Goal: Transaction & Acquisition: Purchase product/service

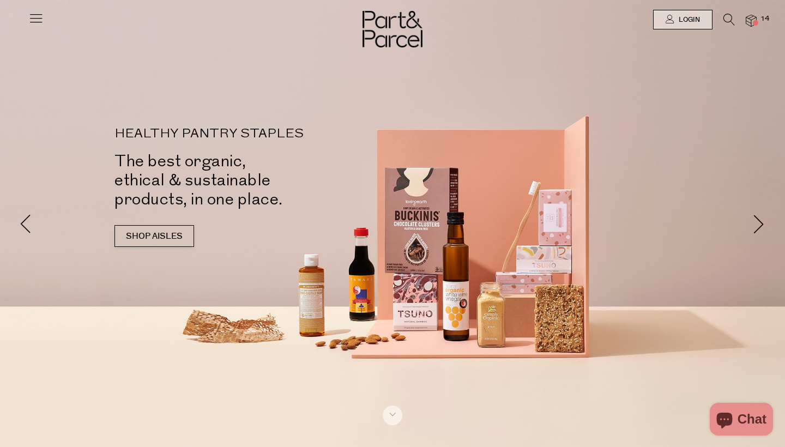
click at [37, 20] on icon at bounding box center [35, 17] width 15 height 15
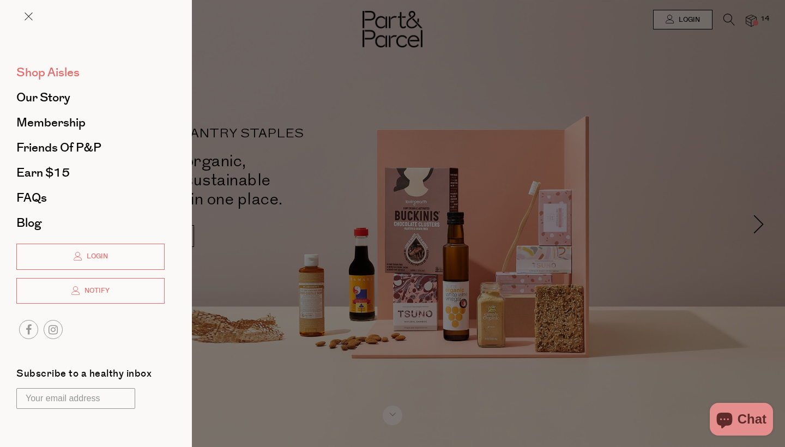
click at [51, 71] on span "Shop Aisles" at bounding box center [47, 72] width 63 height 17
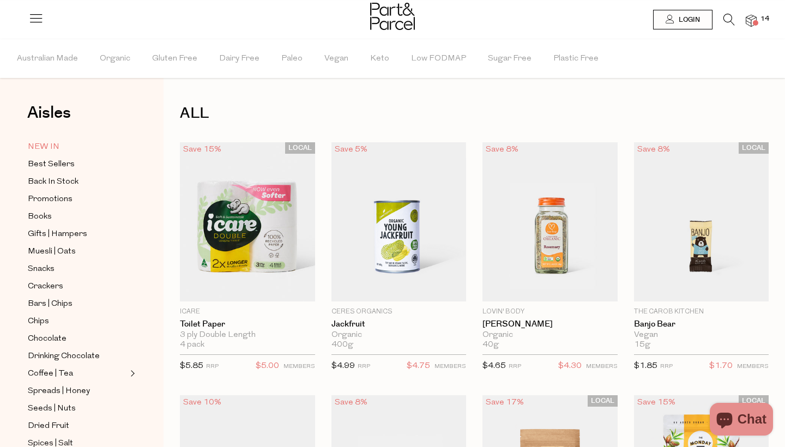
click at [41, 144] on span "NEW IN" at bounding box center [44, 147] width 32 height 13
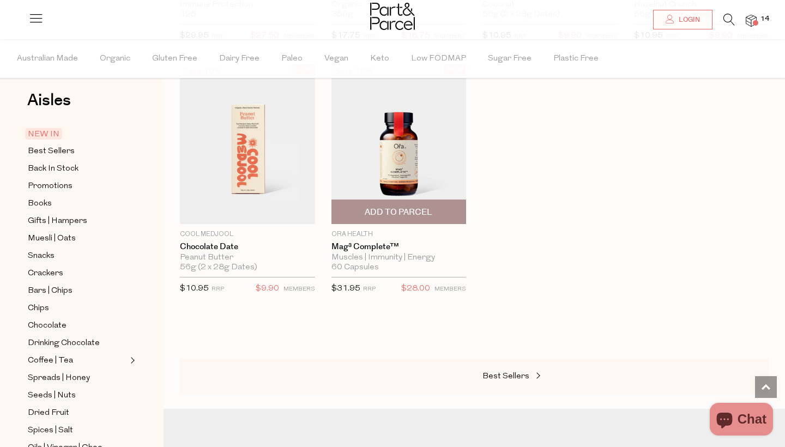
scroll to position [848, 0]
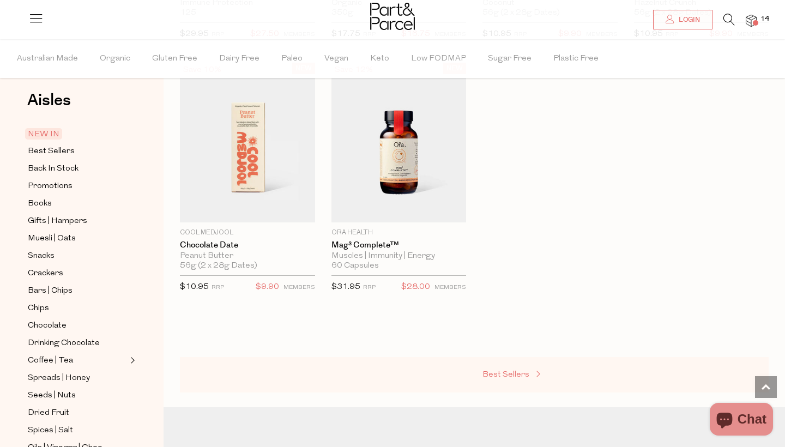
click at [512, 371] on span "Best Sellers" at bounding box center [505, 375] width 47 height 8
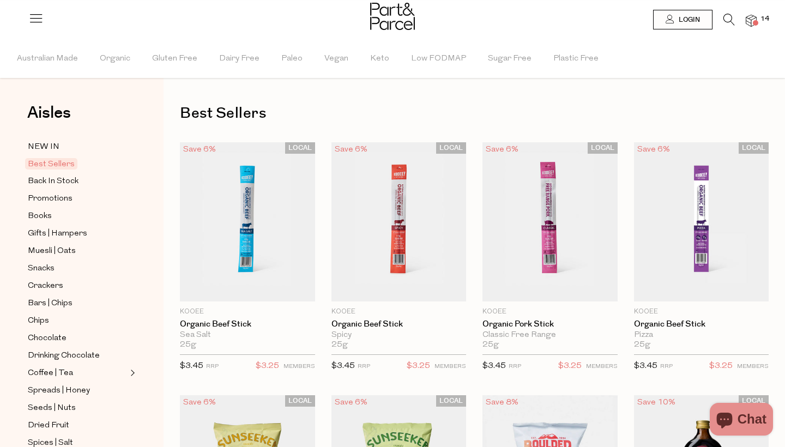
type input "2"
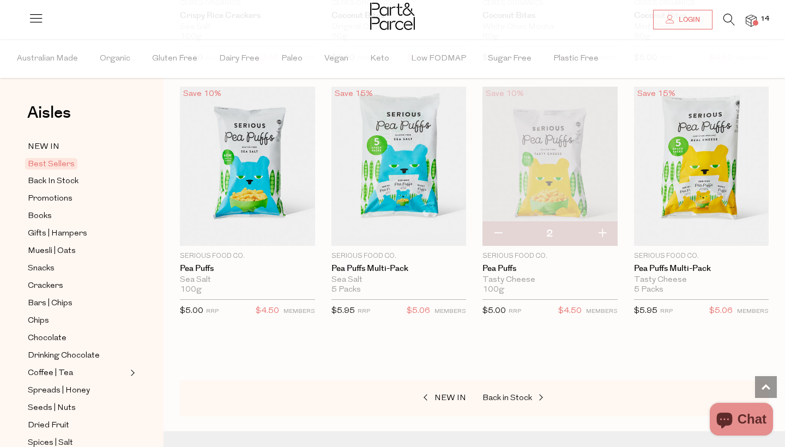
scroll to position [2348, 0]
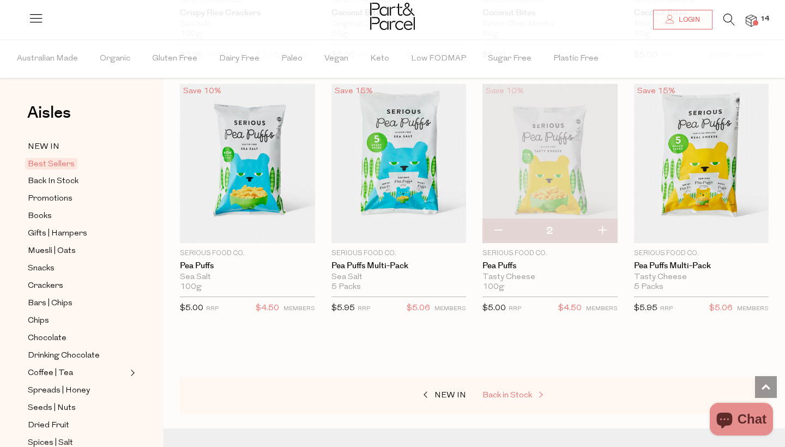
click at [506, 391] on span "Back in Stock" at bounding box center [507, 395] width 50 height 8
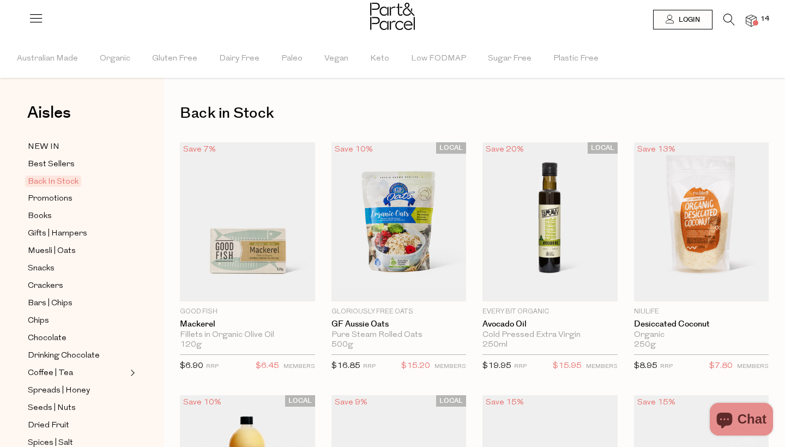
click at [728, 22] on icon at bounding box center [728, 20] width 11 height 12
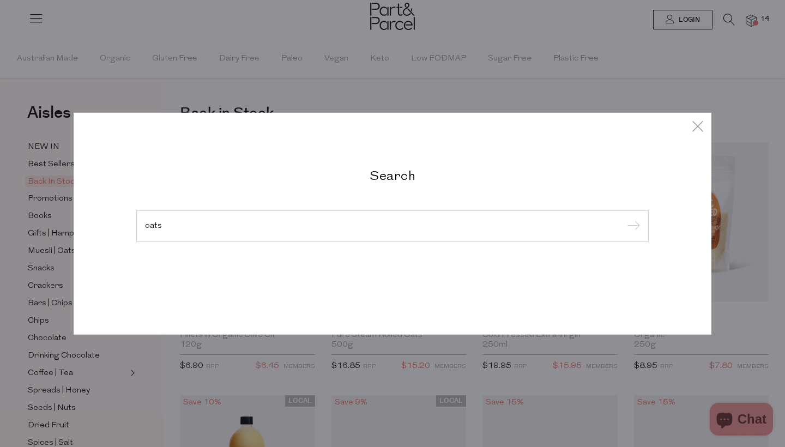
type input "oats"
click at [632, 235] on input "submit" at bounding box center [632, 227] width 16 height 16
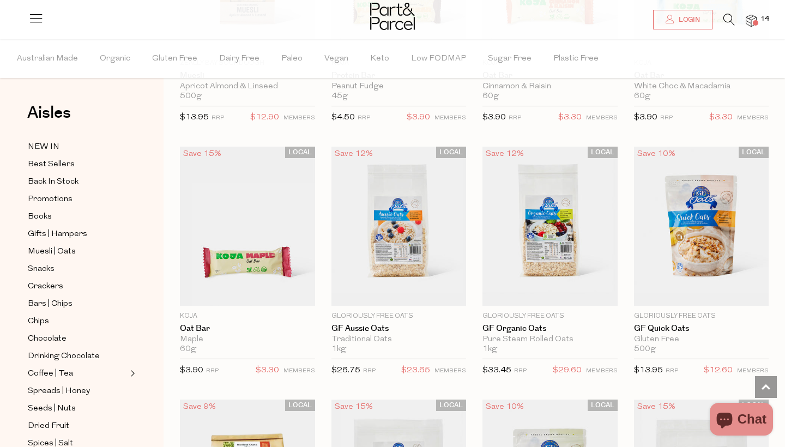
scroll to position [2014, 0]
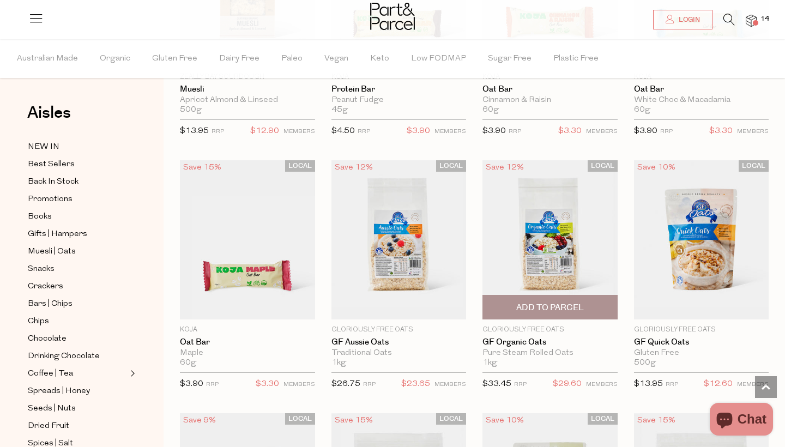
click at [533, 302] on span "Add To Parcel" at bounding box center [550, 307] width 68 height 11
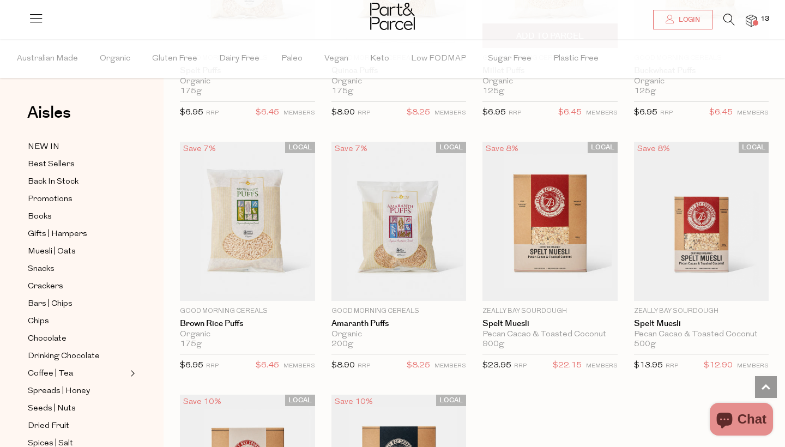
scroll to position [2815, 0]
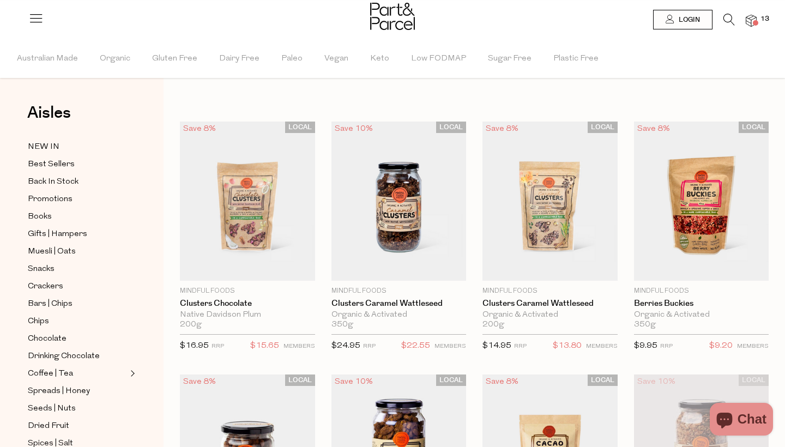
click at [726, 21] on icon at bounding box center [728, 20] width 11 height 12
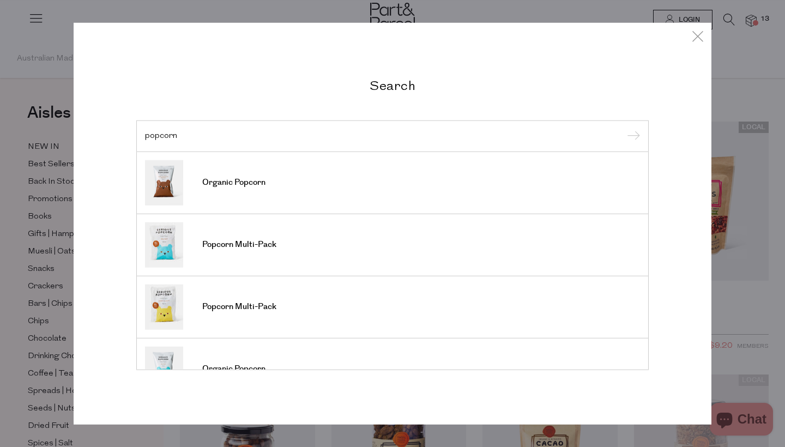
type input "popcorn"
click at [632, 137] on input "submit" at bounding box center [632, 137] width 16 height 16
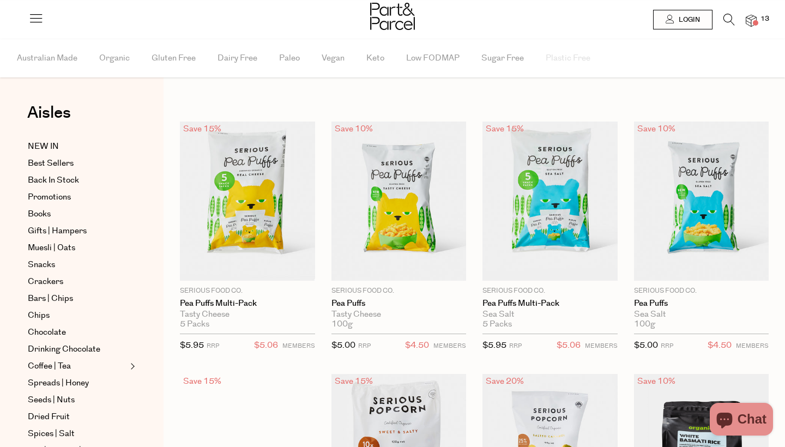
type input "2"
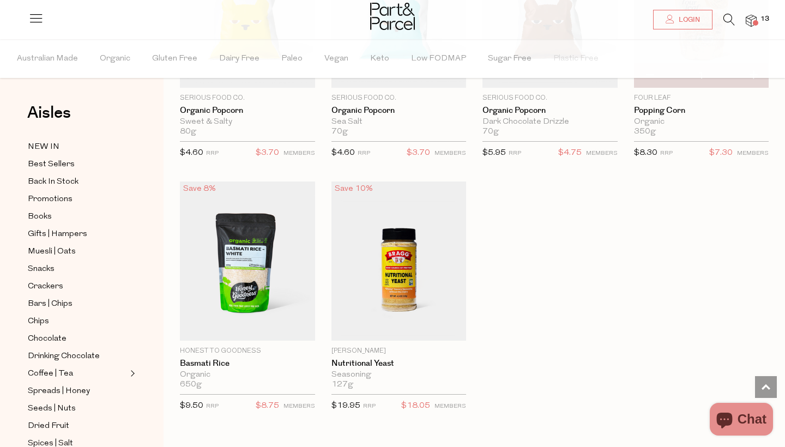
scroll to position [709, 0]
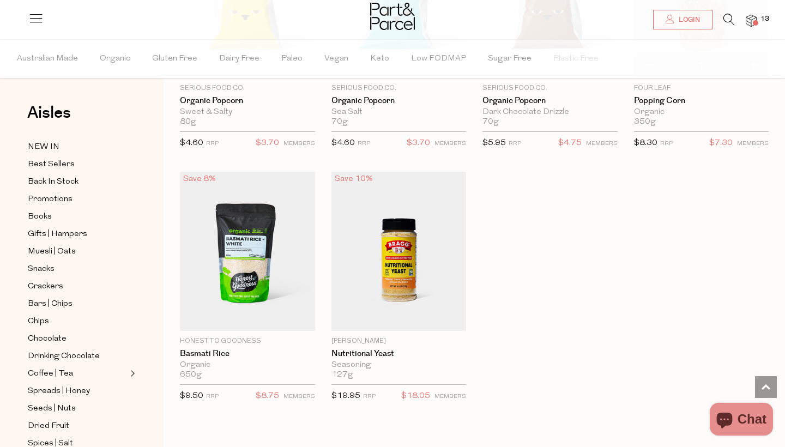
click at [750, 22] on img at bounding box center [751, 21] width 11 height 13
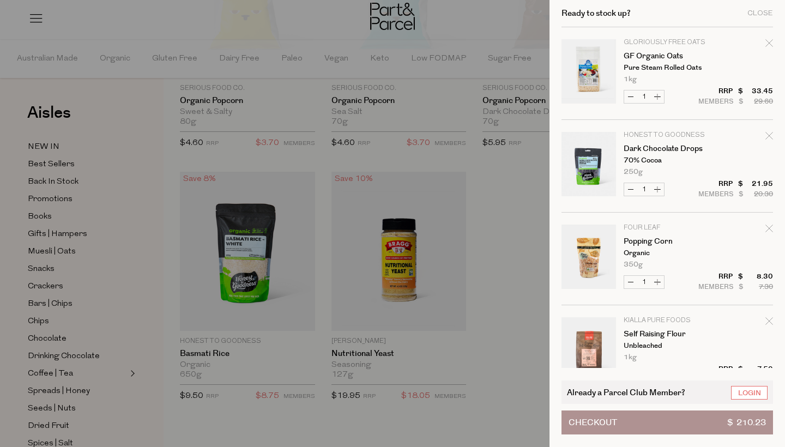
click at [768, 137] on icon "Remove Dark Chocolate Drops" at bounding box center [769, 136] width 8 height 8
type input "Add Membership"
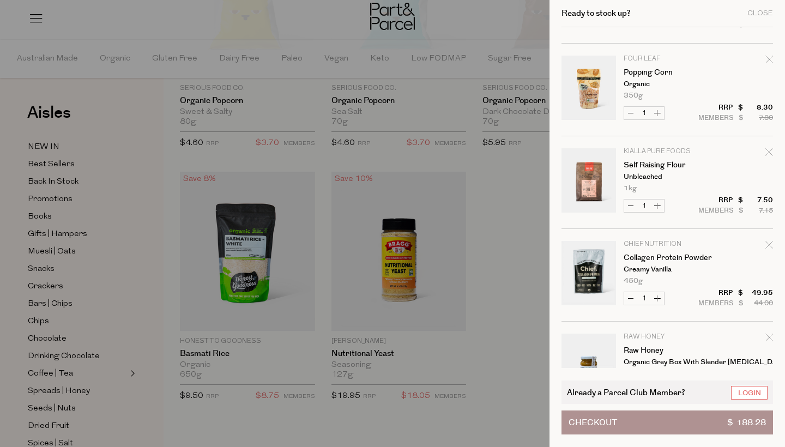
scroll to position [90, 0]
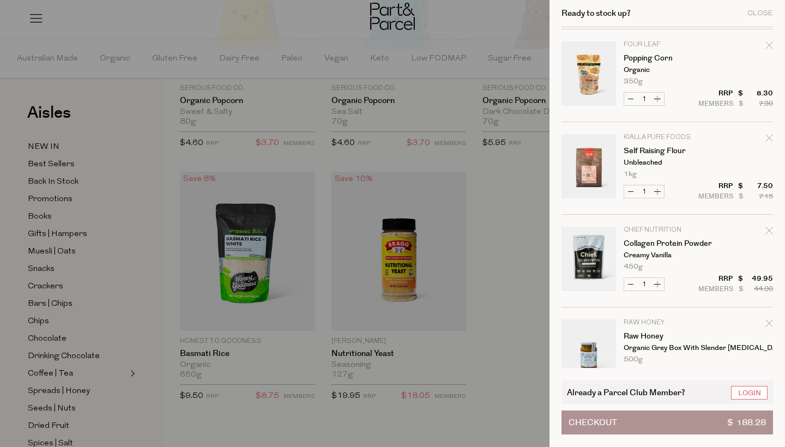
click at [769, 230] on icon "Remove Collagen Protein Powder" at bounding box center [769, 231] width 8 height 8
type input "Add Membership"
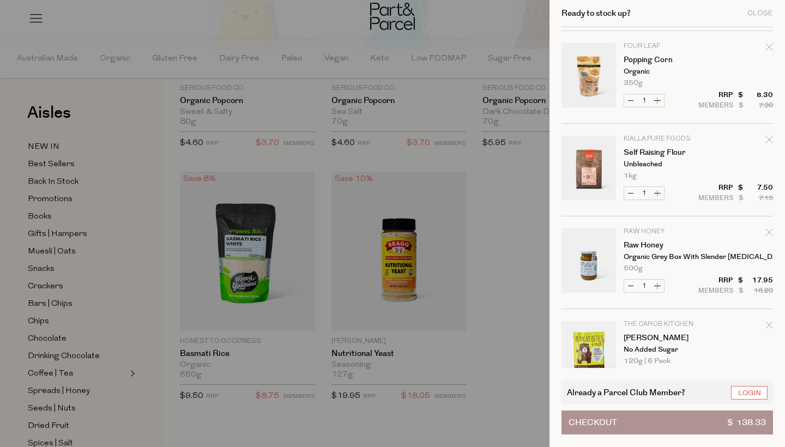
scroll to position [96, 0]
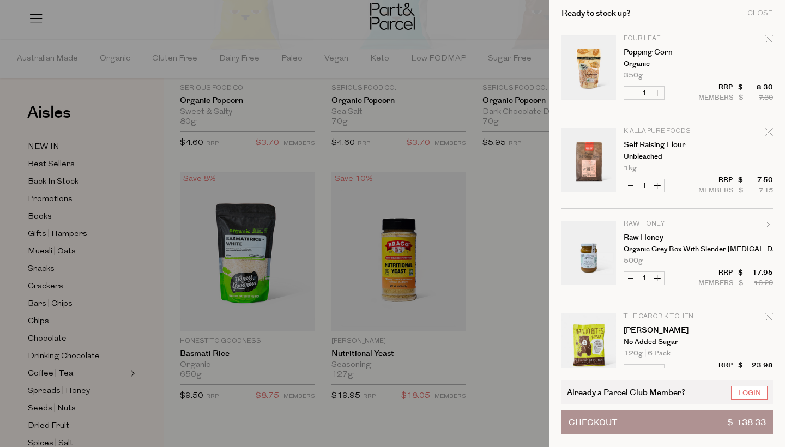
click at [658, 277] on button "Increase Raw Honey" at bounding box center [657, 278] width 13 height 13
type input "2"
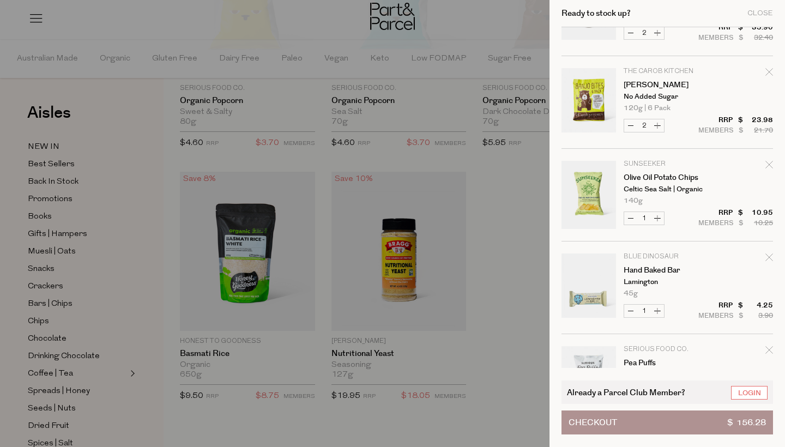
scroll to position [348, 0]
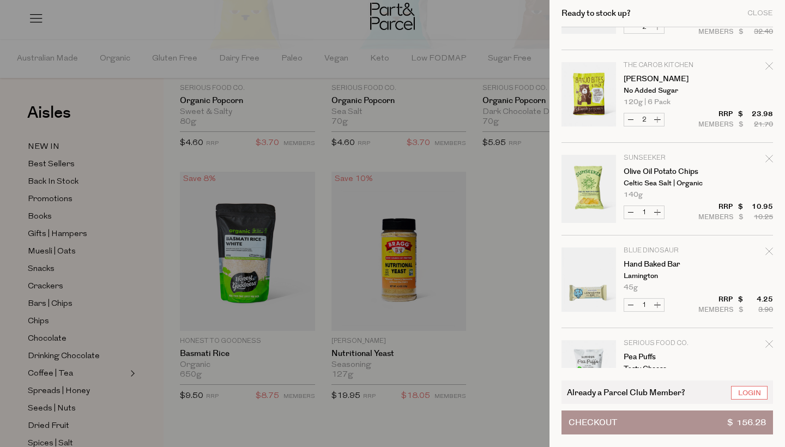
click at [657, 303] on button "Increase Hand Baked Bar" at bounding box center [657, 305] width 13 height 13
type input "2"
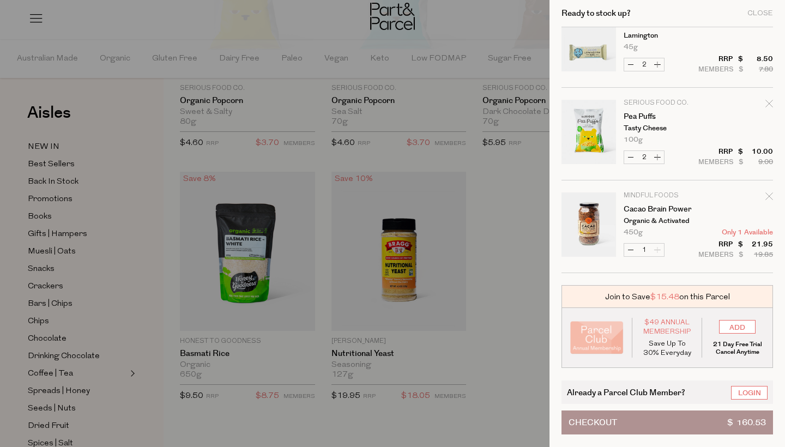
scroll to position [588, 0]
click at [766, 196] on icon "Remove Cacao Brain Power" at bounding box center [769, 196] width 8 height 8
type input "Add Membership"
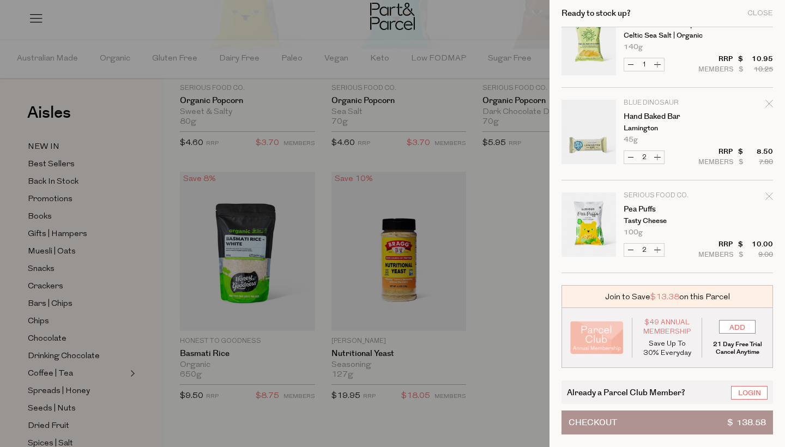
scroll to position [496, 0]
click at [759, 13] on div "Close" at bounding box center [760, 13] width 26 height 7
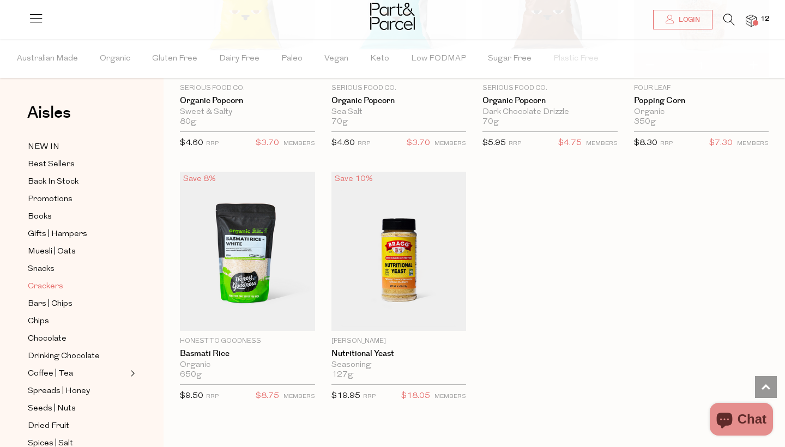
click at [43, 286] on span "Crackers" at bounding box center [45, 286] width 35 height 13
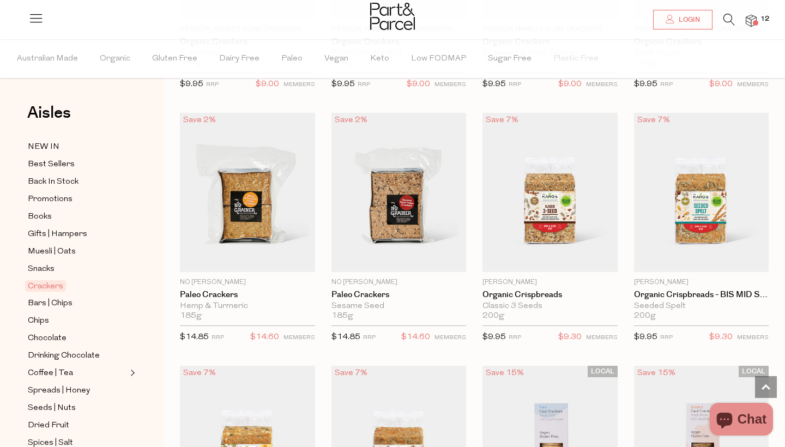
scroll to position [1607, 0]
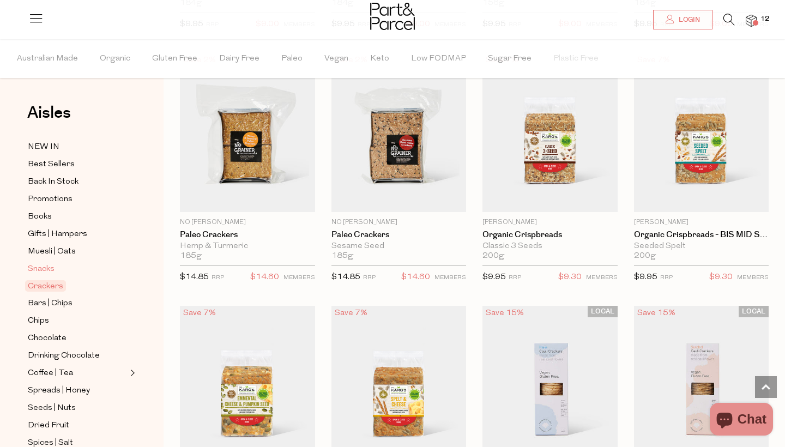
click at [46, 265] on span "Snacks" at bounding box center [41, 269] width 27 height 13
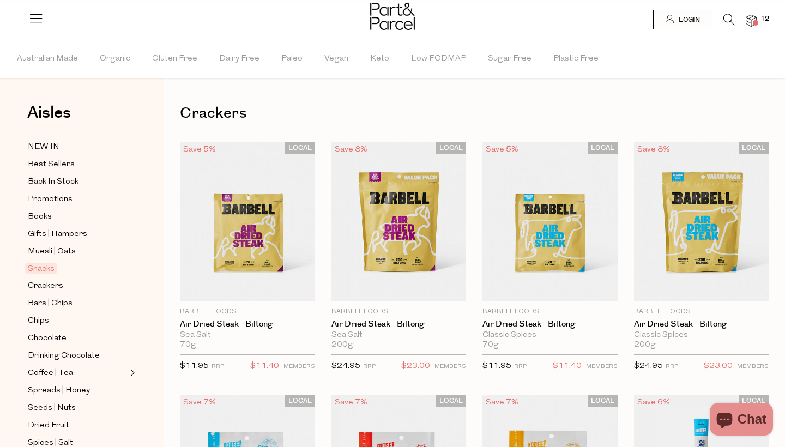
type input "2"
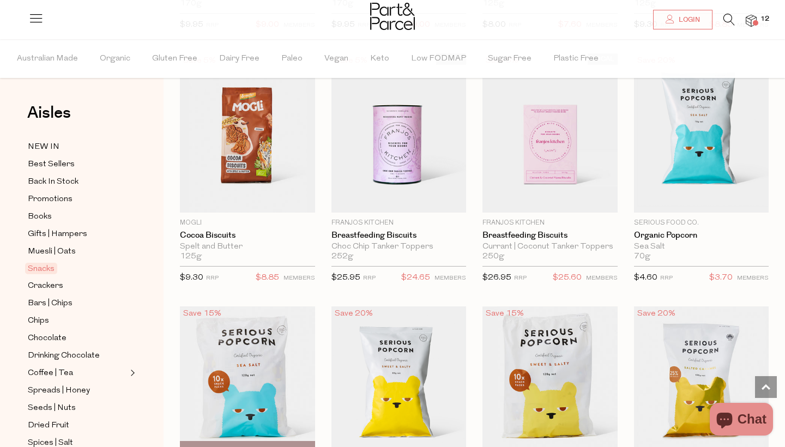
scroll to position [2383, 0]
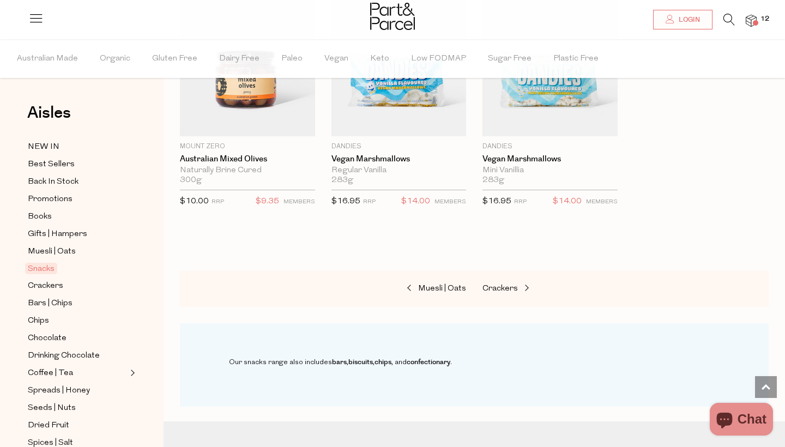
scroll to position [4271, 0]
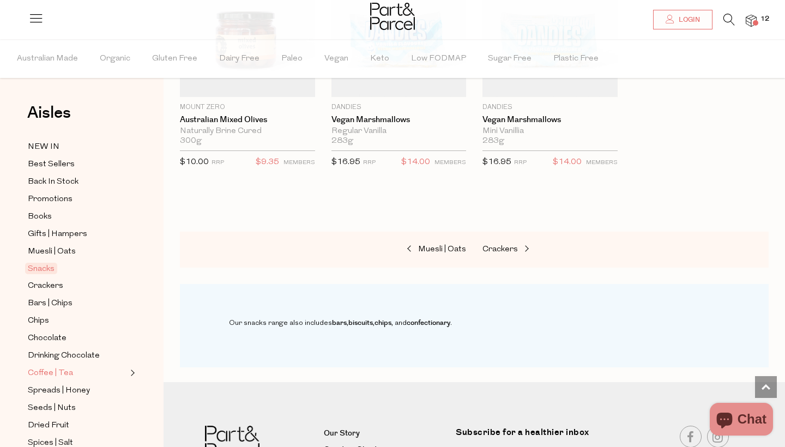
click at [58, 374] on span "Coffee | Tea" at bounding box center [50, 373] width 45 height 13
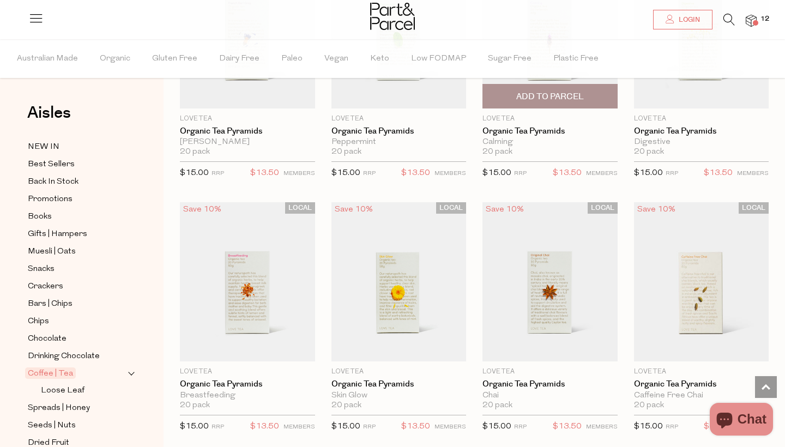
scroll to position [737, 0]
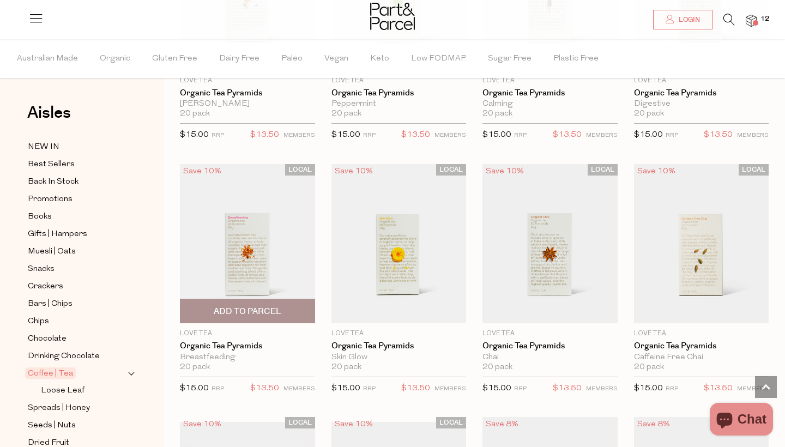
click at [250, 312] on span "Add To Parcel" at bounding box center [248, 311] width 68 height 11
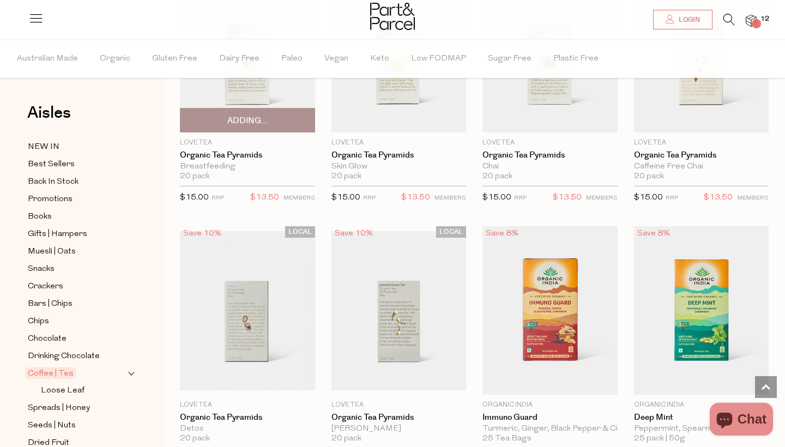
scroll to position [934, 0]
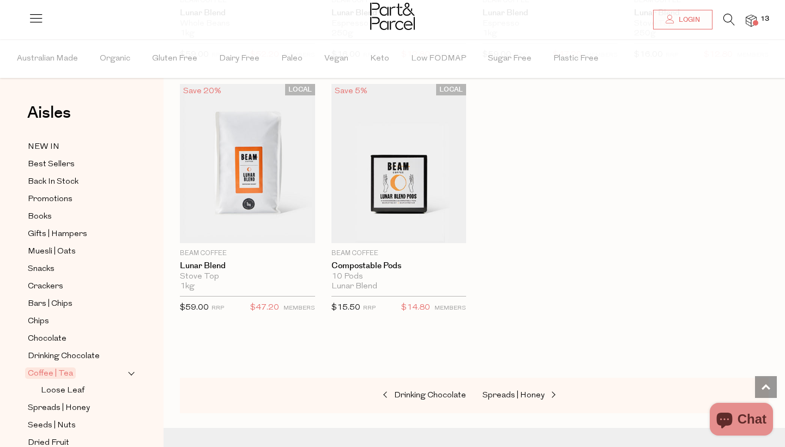
scroll to position [5751, 0]
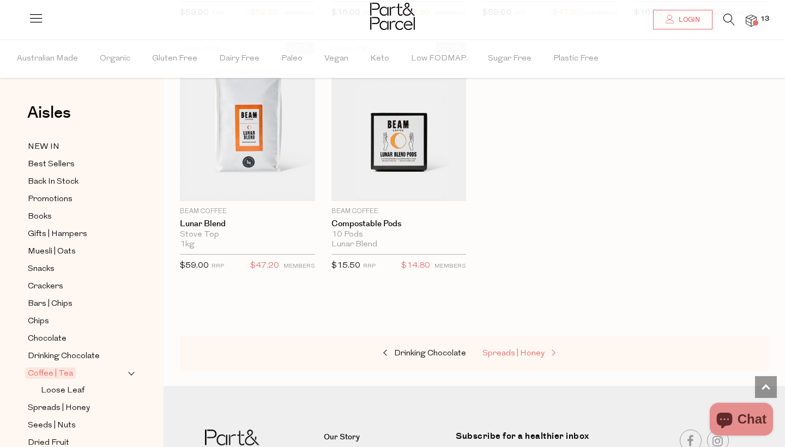
click at [517, 349] on span "Spreads | Honey" at bounding box center [513, 353] width 62 height 8
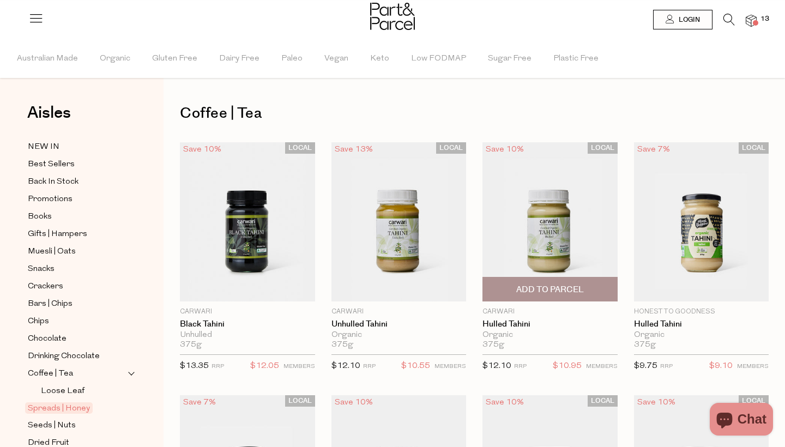
type input "2"
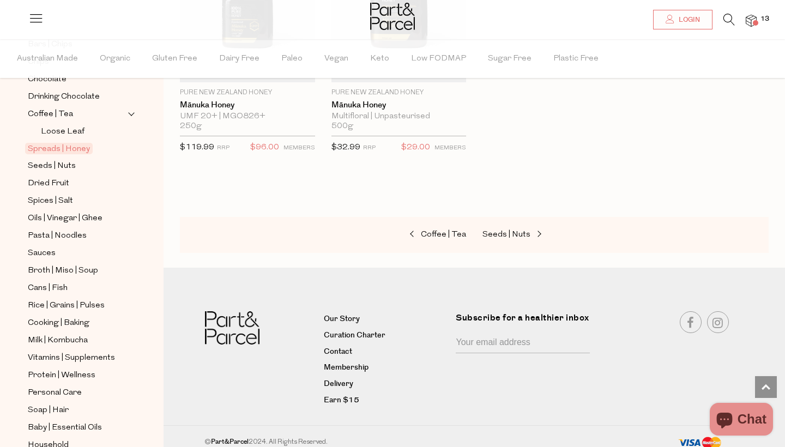
scroll to position [260, 0]
click at [52, 304] on span "Rice | Grains | Pulses" at bounding box center [66, 305] width 77 height 13
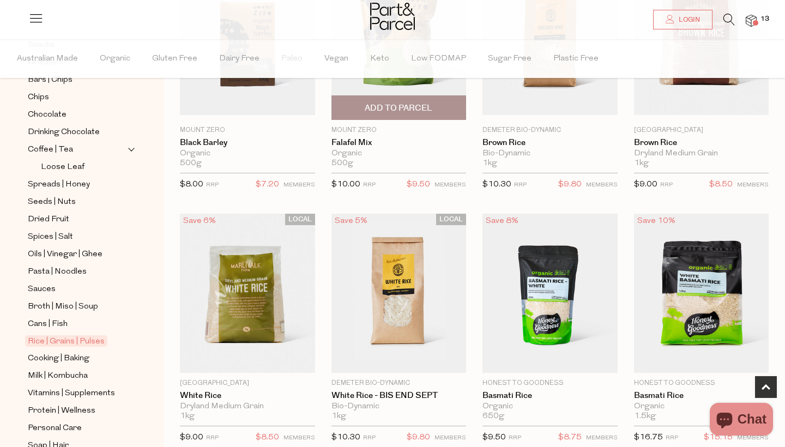
scroll to position [585, 0]
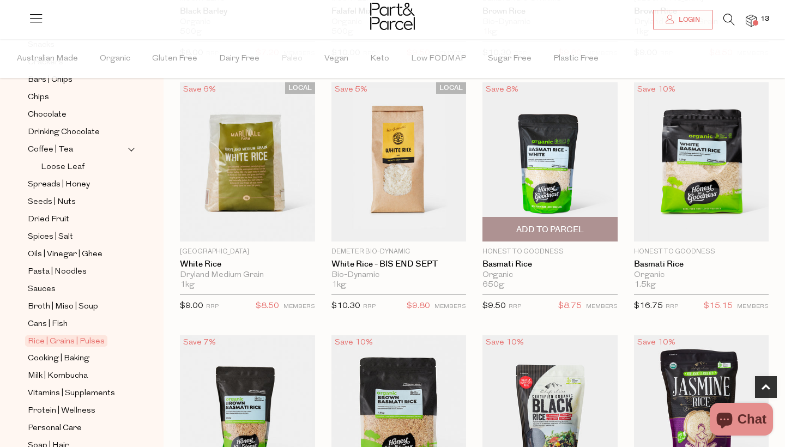
click at [560, 233] on span "Add To Parcel" at bounding box center [550, 229] width 68 height 11
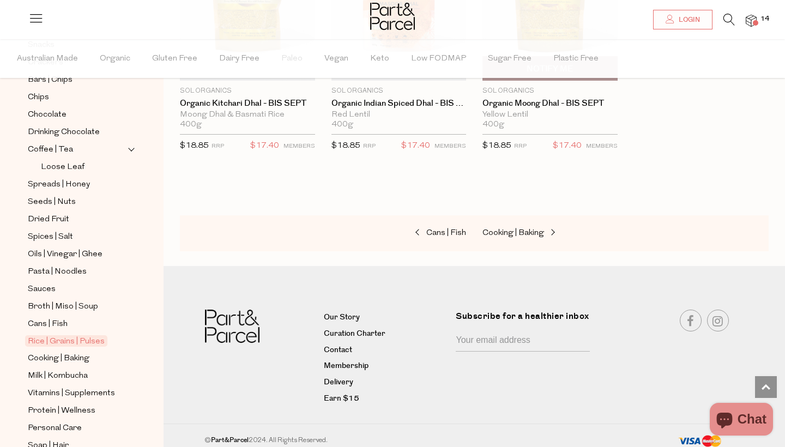
scroll to position [2516, 0]
click at [52, 361] on span "Cooking | Baking" at bounding box center [59, 358] width 62 height 13
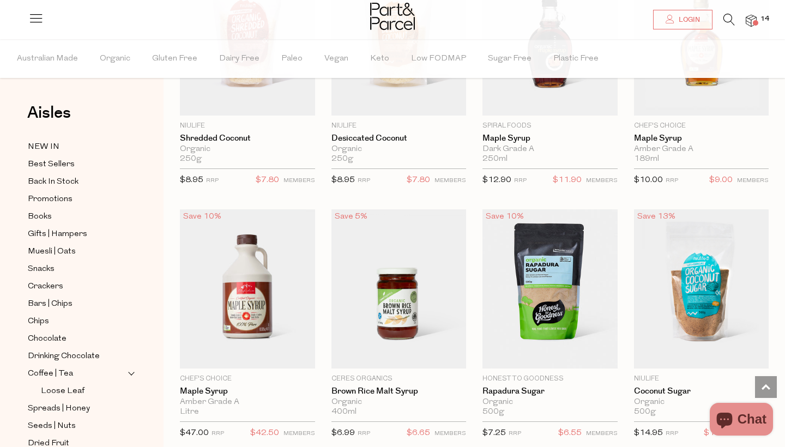
scroll to position [2188, 0]
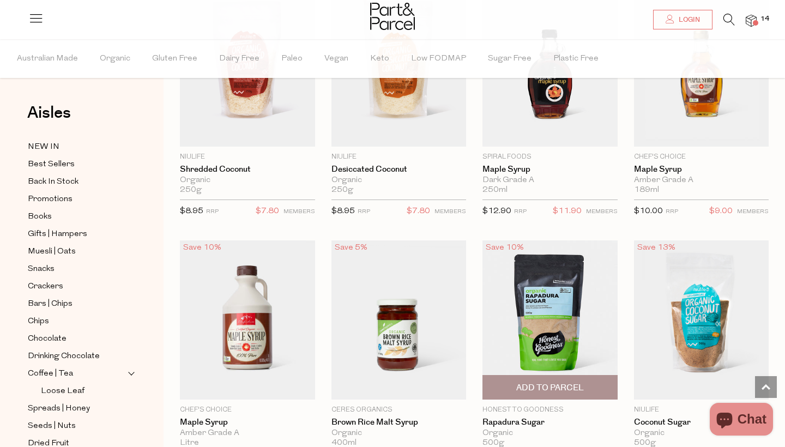
click at [529, 387] on span "Add To Parcel" at bounding box center [550, 387] width 68 height 11
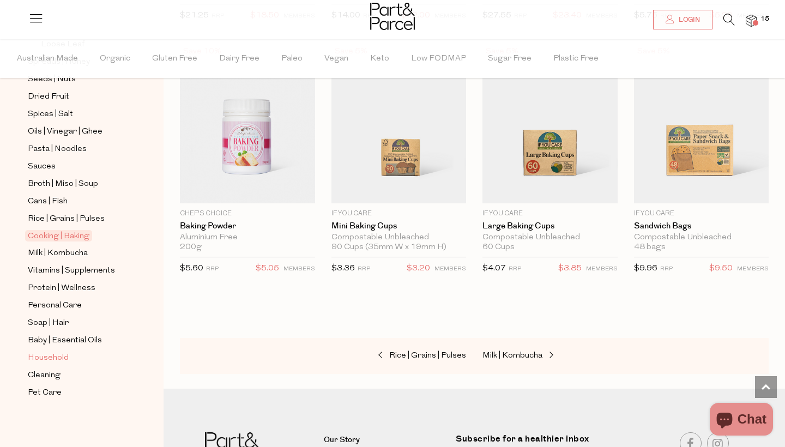
scroll to position [5170, 0]
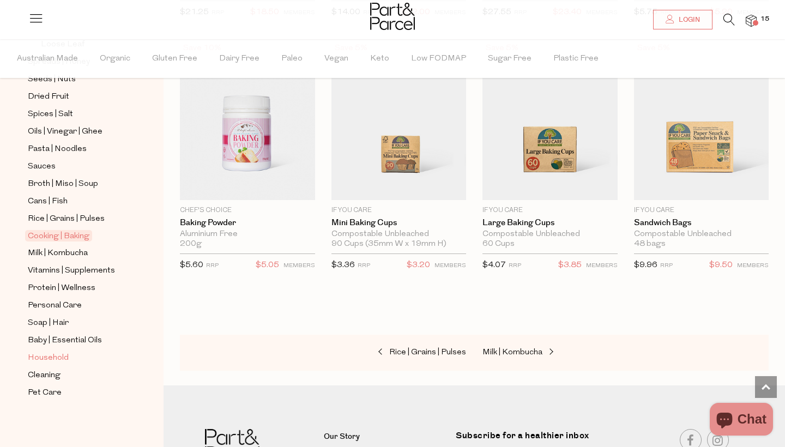
click at [58, 362] on span "Household" at bounding box center [48, 358] width 41 height 13
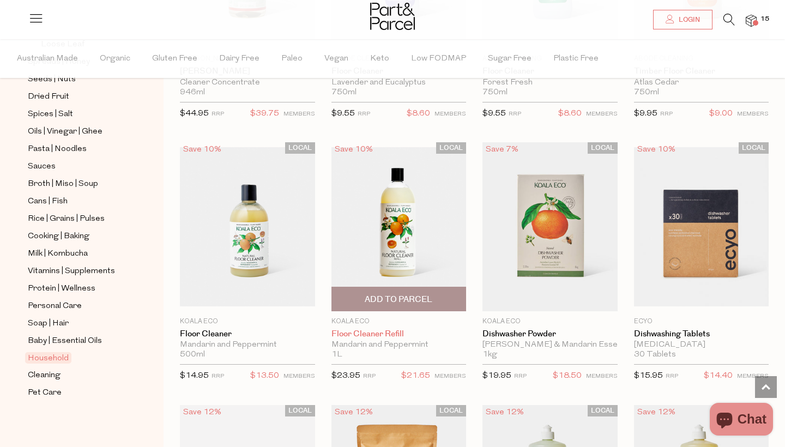
scroll to position [1543, 0]
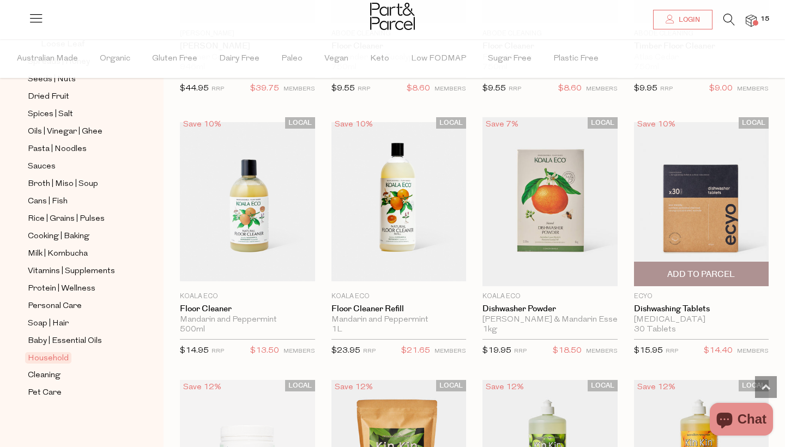
click at [677, 270] on span "Add To Parcel" at bounding box center [701, 274] width 68 height 11
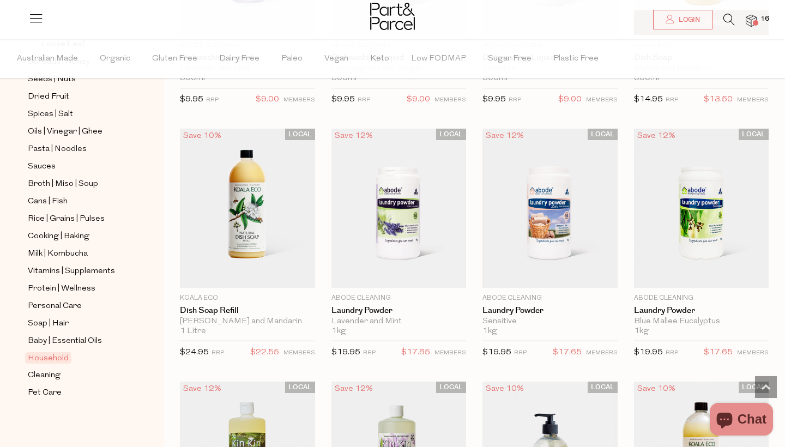
scroll to position [2356, 0]
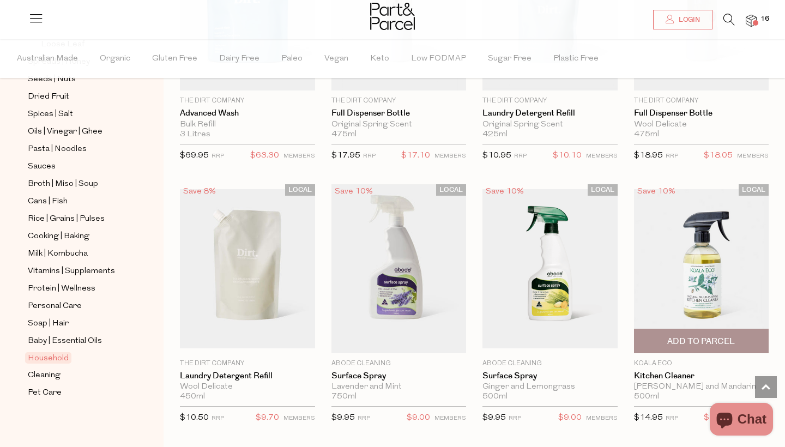
scroll to position [3796, 0]
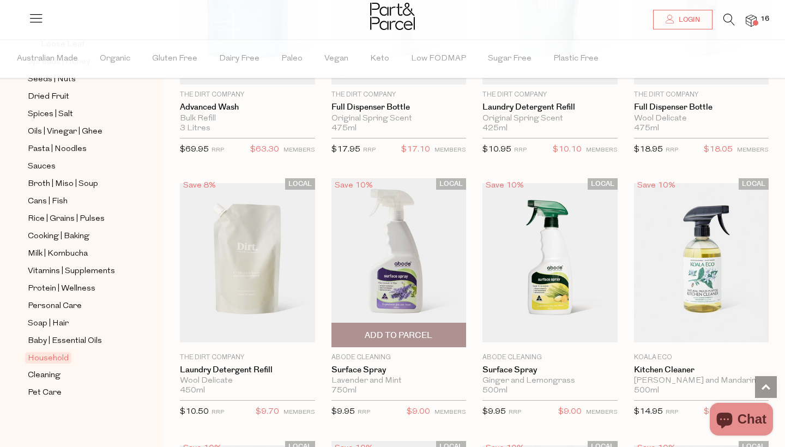
click at [446, 324] on span "Add To Parcel" at bounding box center [399, 334] width 129 height 23
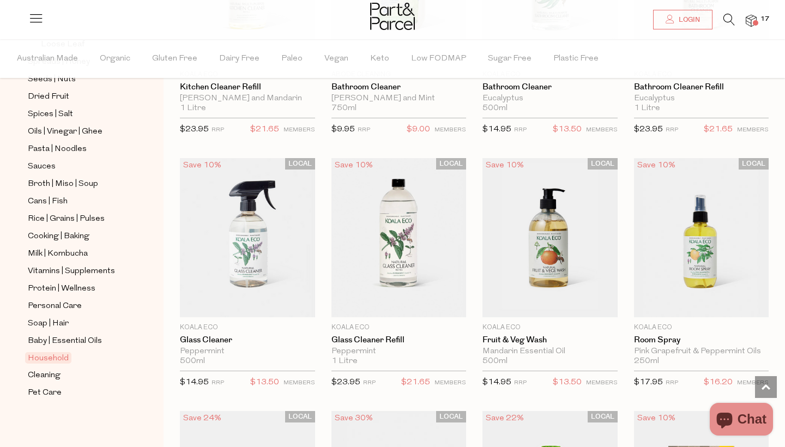
scroll to position [4328, 0]
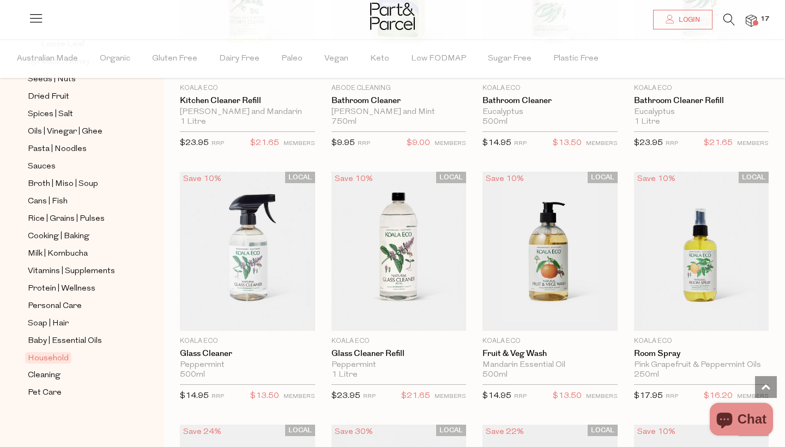
click at [754, 23] on span at bounding box center [755, 22] width 5 height 5
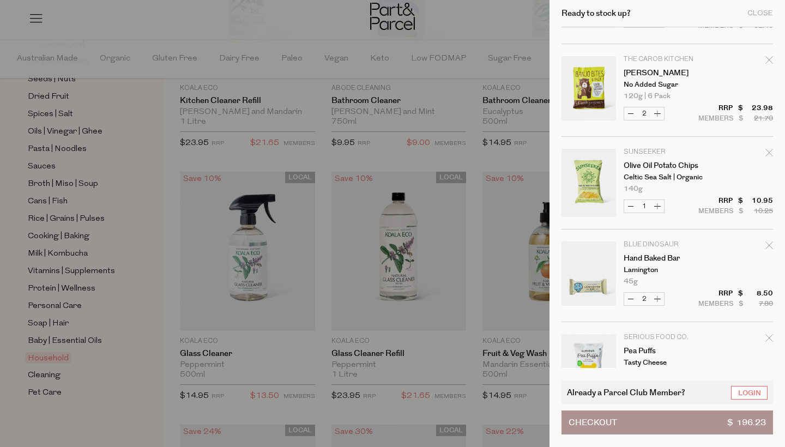
scroll to position [816, 0]
click at [659, 298] on button "Increase Hand Baked Bar" at bounding box center [657, 300] width 13 height 13
type input "3"
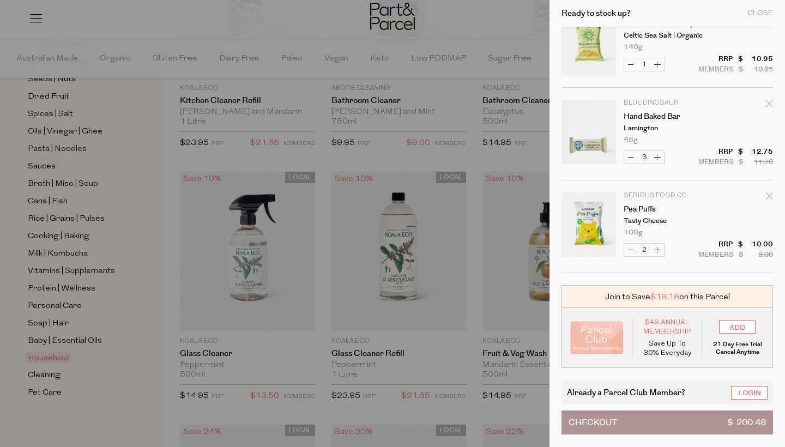
scroll to position [959, 0]
click at [630, 250] on button "Decrease Pea Puffs" at bounding box center [630, 250] width 13 height 13
type input "1"
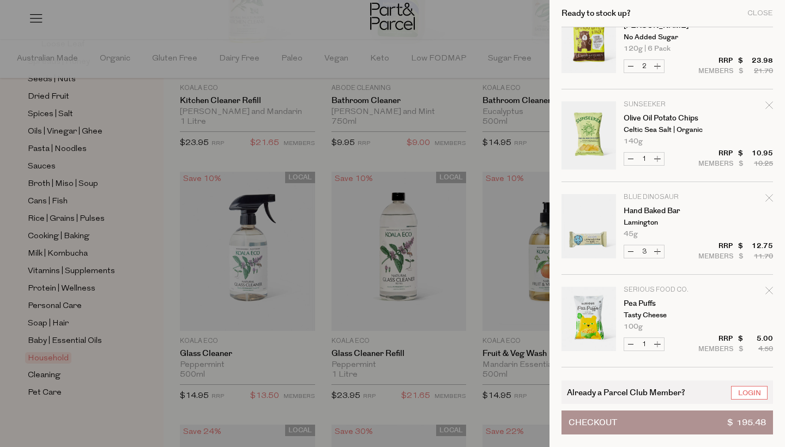
scroll to position [900, 0]
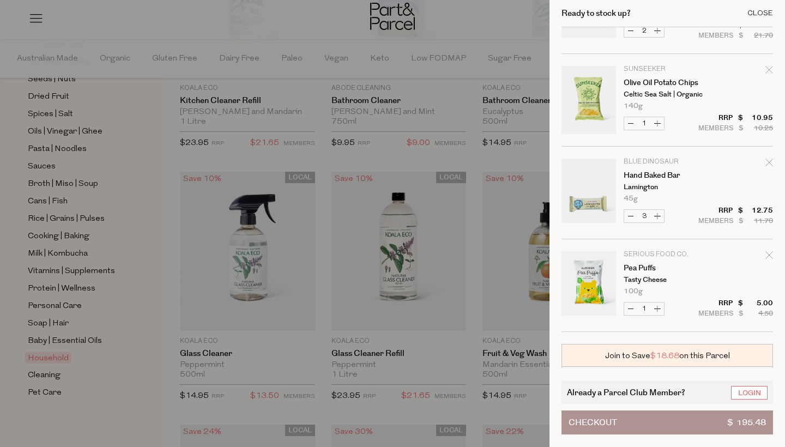
click at [757, 13] on div "Close" at bounding box center [760, 13] width 26 height 7
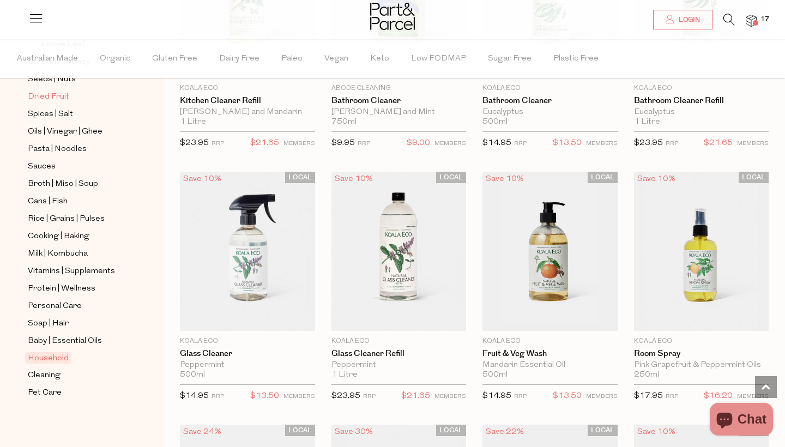
click at [57, 95] on span "Dried Fruit" at bounding box center [48, 96] width 41 height 13
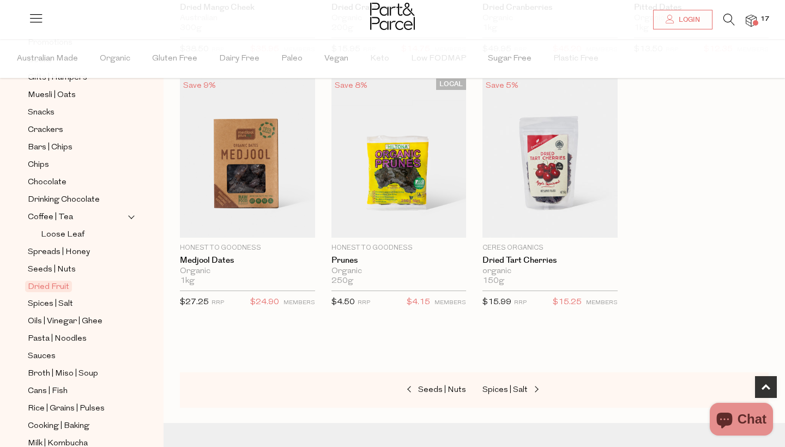
scroll to position [571, 0]
click at [434, 385] on span "Seeds | Nuts" at bounding box center [442, 389] width 48 height 8
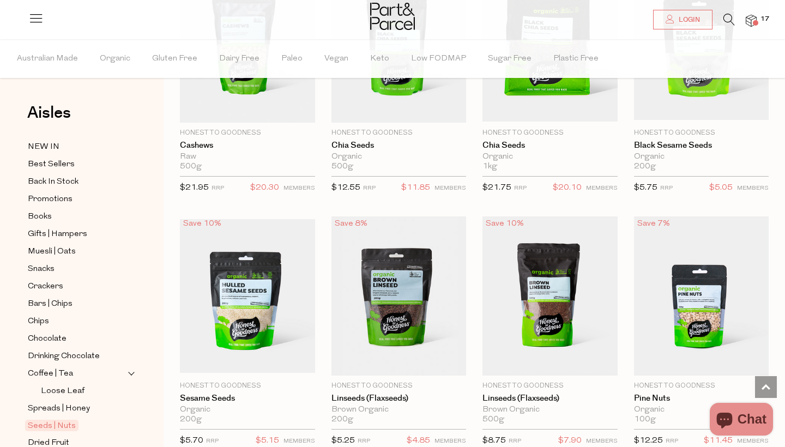
scroll to position [1692, 0]
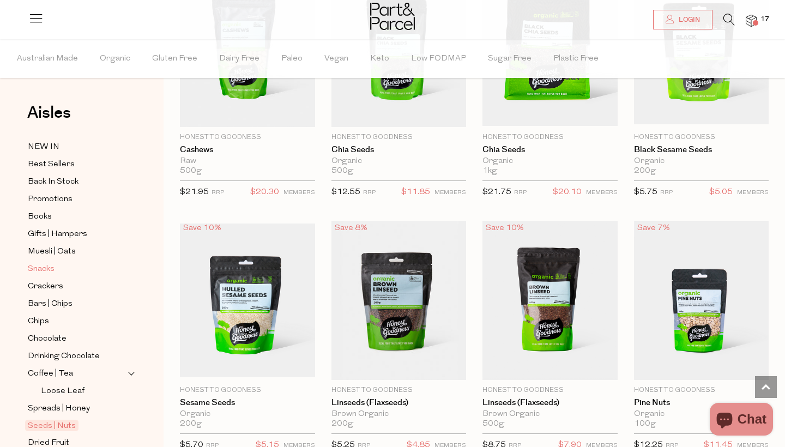
click at [49, 266] on span "Snacks" at bounding box center [41, 269] width 27 height 13
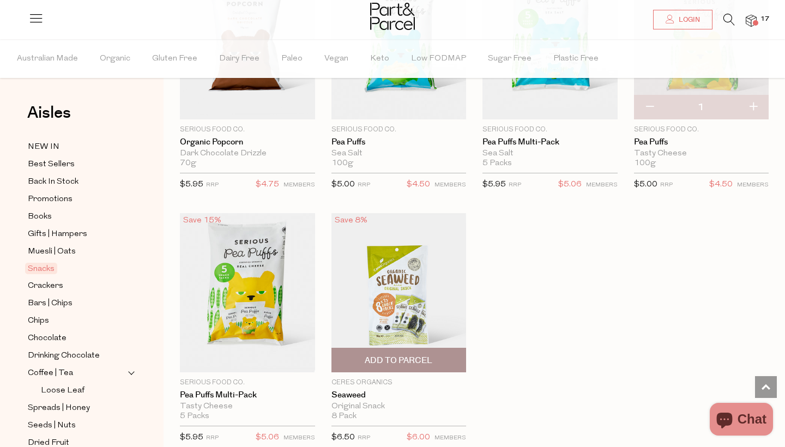
scroll to position [2987, 0]
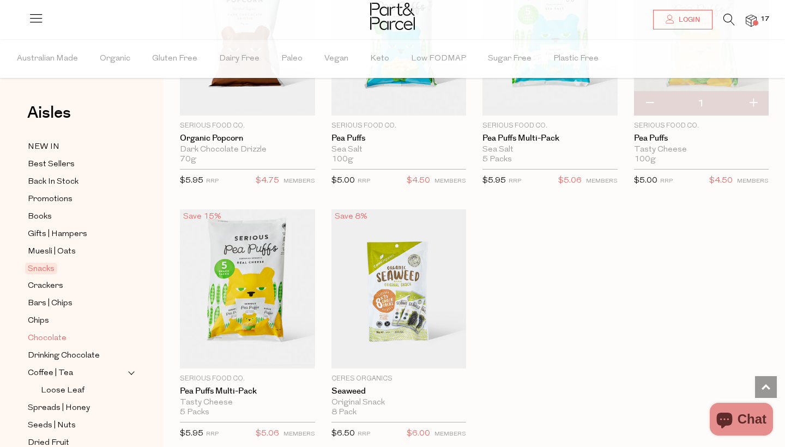
click at [57, 337] on span "Chocolate" at bounding box center [47, 338] width 39 height 13
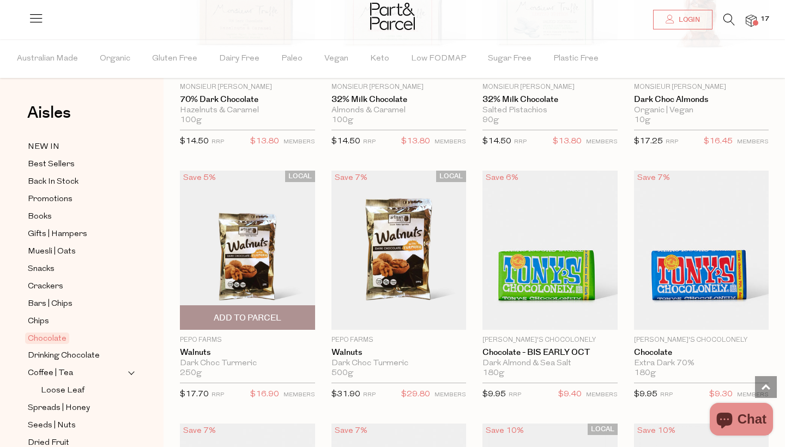
scroll to position [2280, 1]
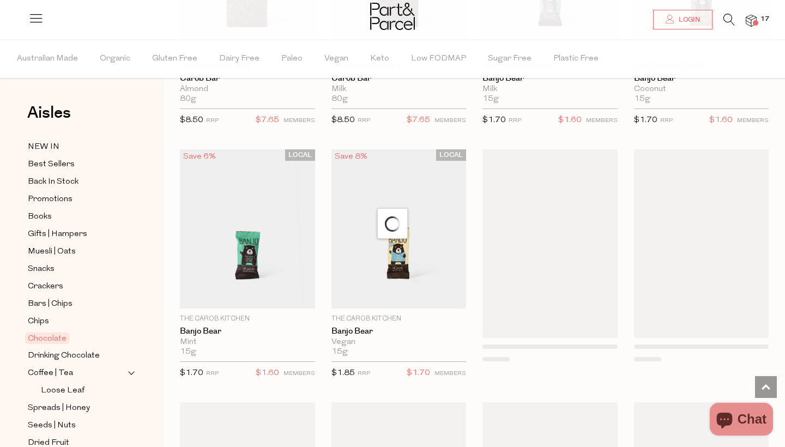
scroll to position [3097, 0]
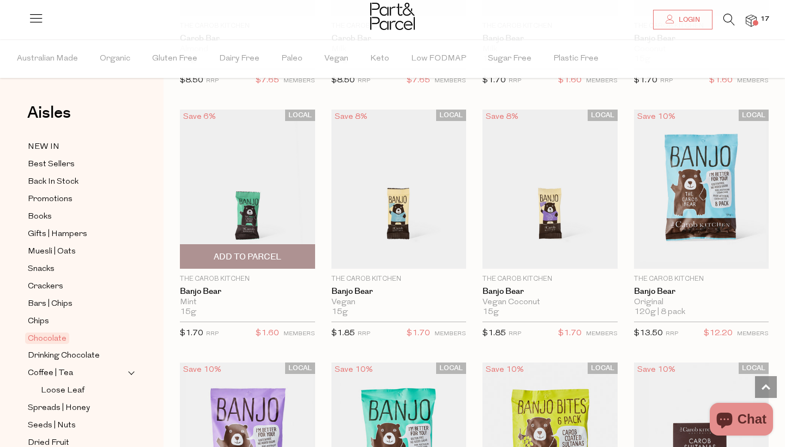
type input "2"
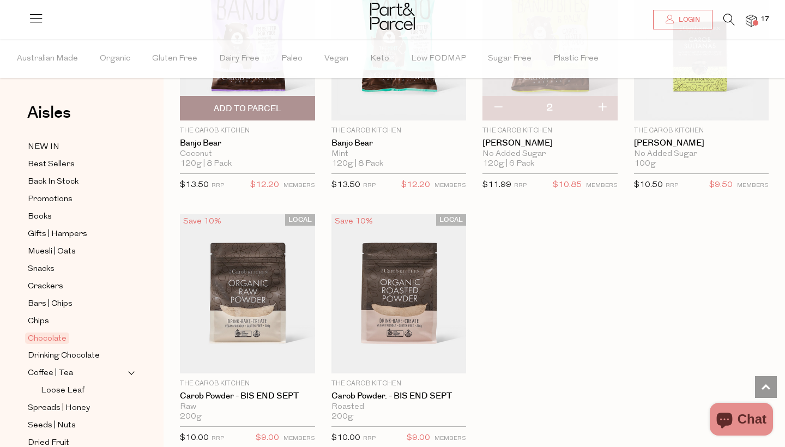
scroll to position [3499, 0]
click at [755, 19] on img at bounding box center [751, 21] width 11 height 13
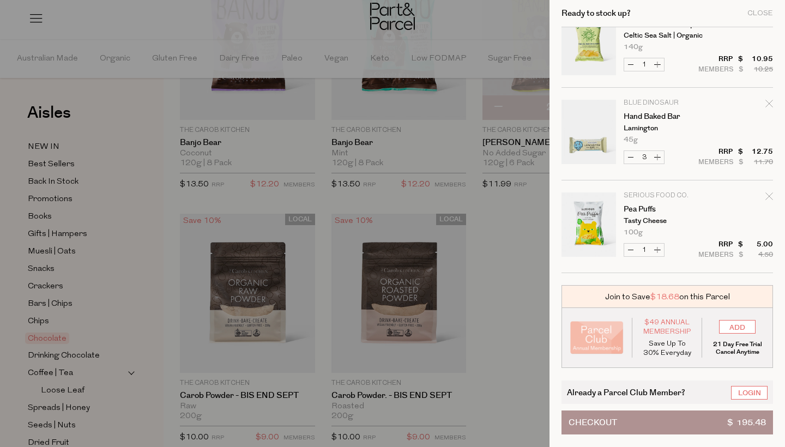
scroll to position [959, 0]
click at [759, 10] on div "Close" at bounding box center [760, 13] width 26 height 7
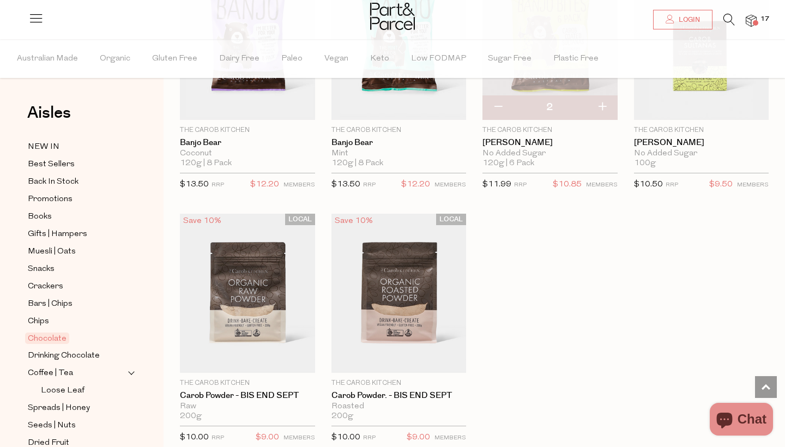
click at [731, 19] on icon at bounding box center [728, 20] width 11 height 12
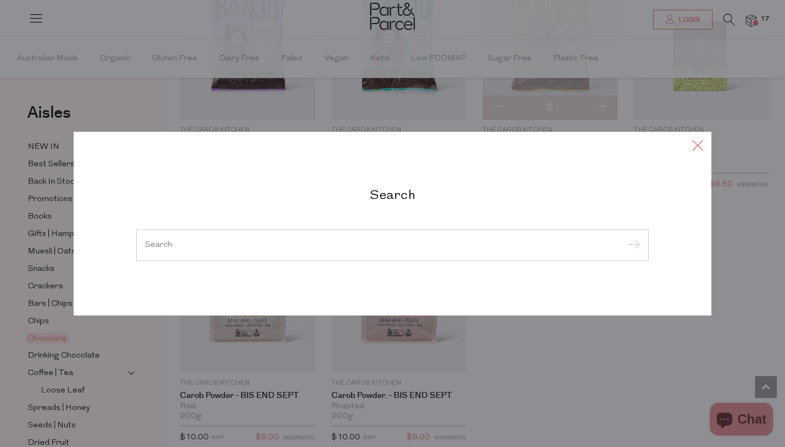
click at [701, 140] on icon at bounding box center [698, 145] width 16 height 16
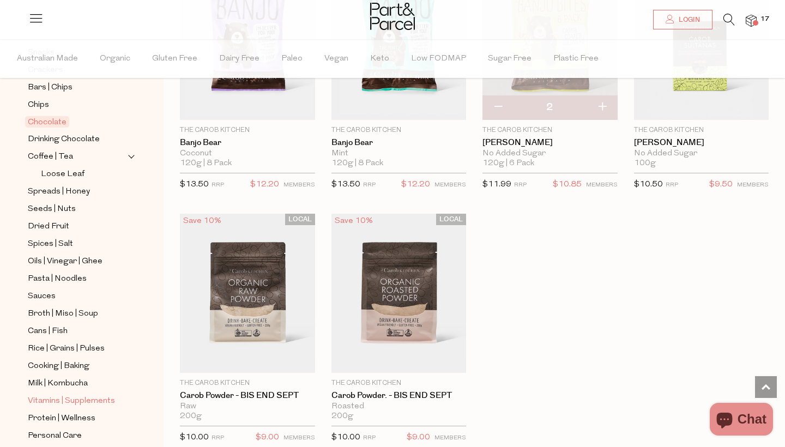
scroll to position [220, 0]
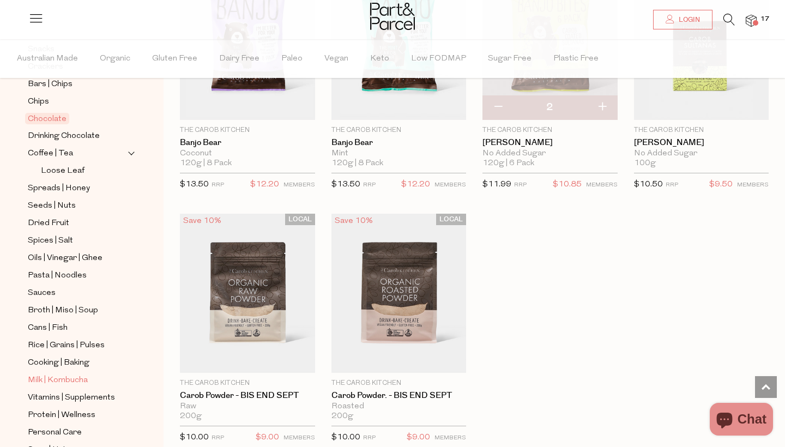
click at [58, 379] on span "Milk | Kombucha" at bounding box center [58, 380] width 60 height 13
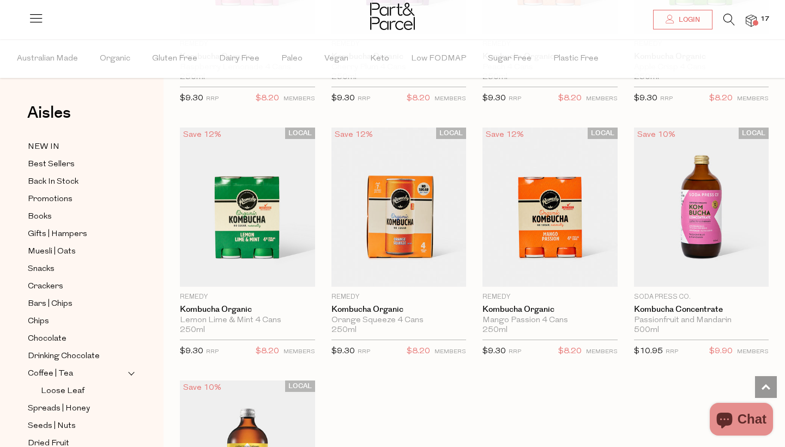
scroll to position [1780, 0]
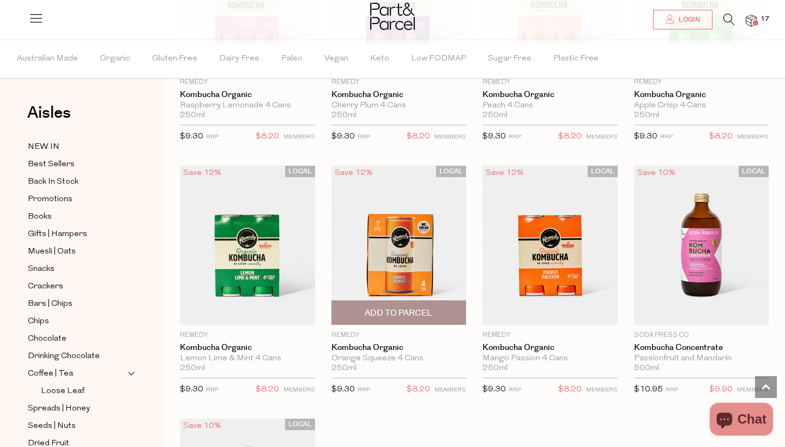
click at [387, 307] on span "Add To Parcel" at bounding box center [399, 312] width 68 height 11
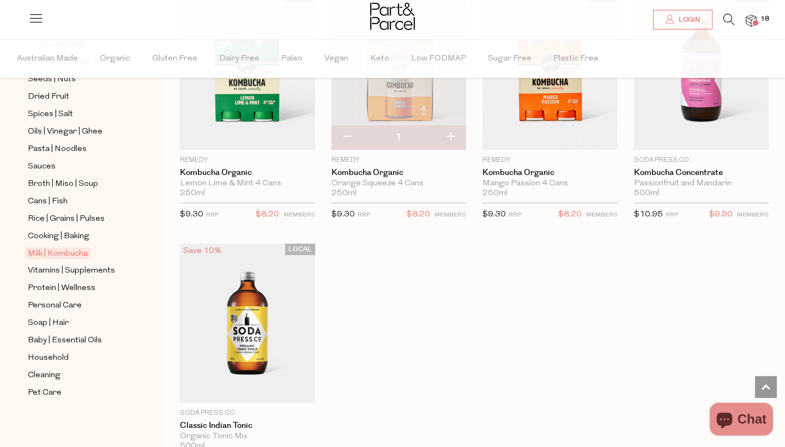
scroll to position [347, 0]
click at [83, 337] on span "Baby | Essential Oils" at bounding box center [65, 340] width 74 height 13
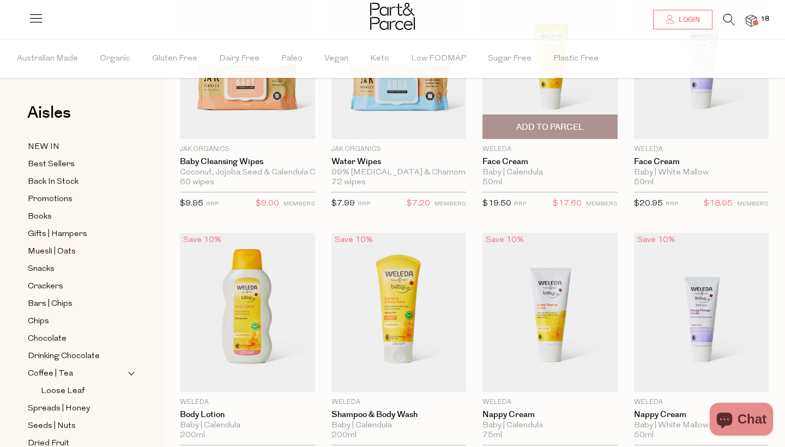
scroll to position [163, 0]
